Goal: Task Accomplishment & Management: Use online tool/utility

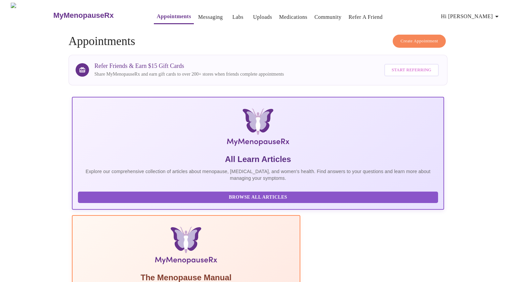
click at [157, 15] on link "Appointments" at bounding box center [174, 16] width 34 height 9
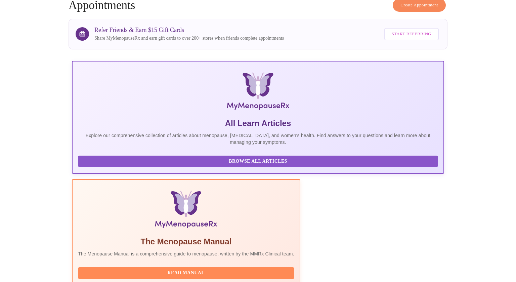
scroll to position [85, 0]
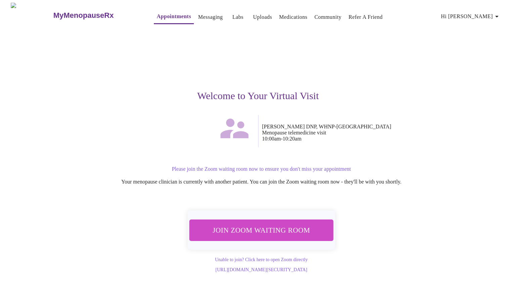
click at [245, 231] on span "Join Zoom Waiting Room" at bounding box center [261, 230] width 126 height 12
